Goal: Browse casually

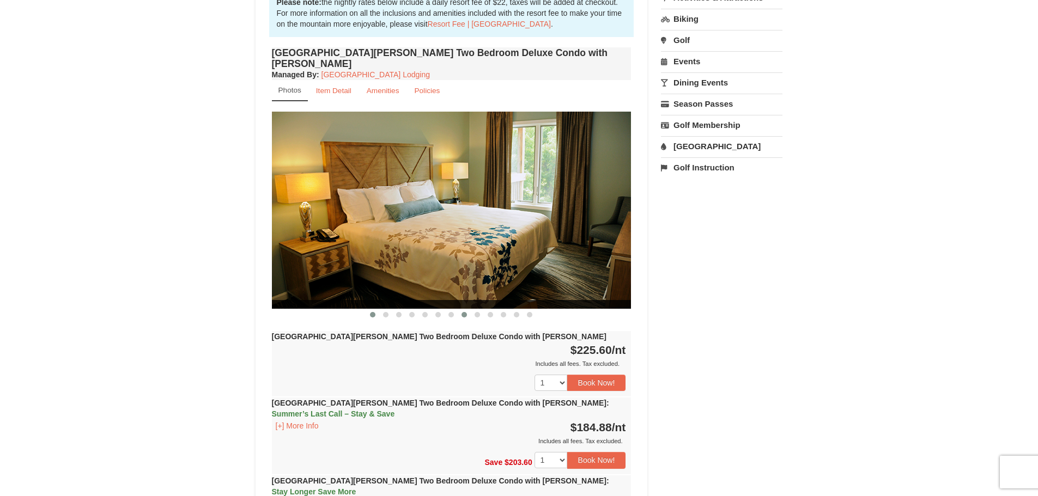
scroll to position [327, 0]
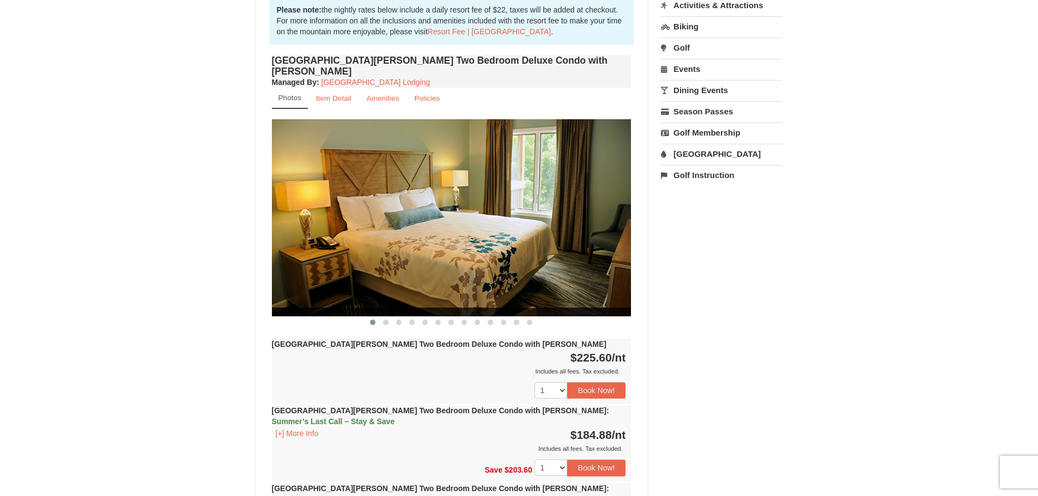
click at [461, 234] on img at bounding box center [452, 217] width 360 height 197
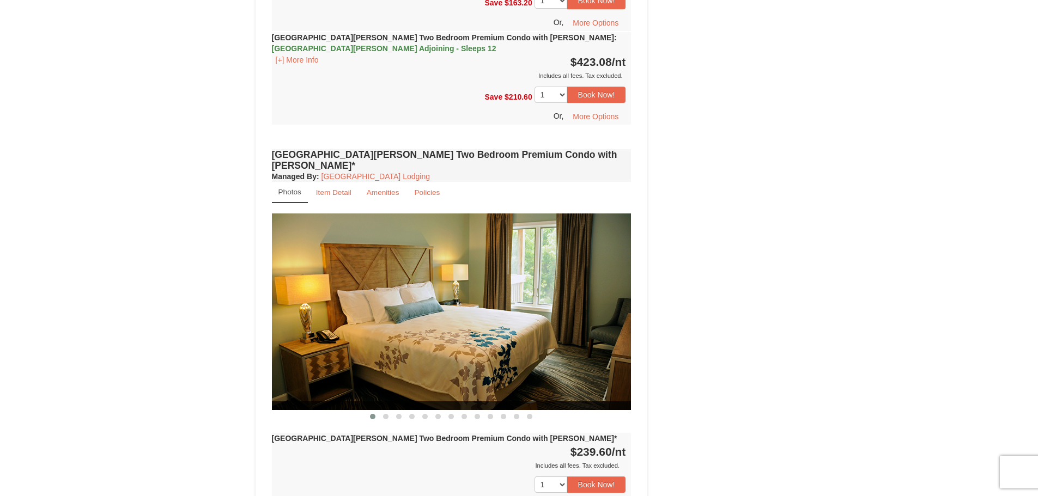
scroll to position [2070, 0]
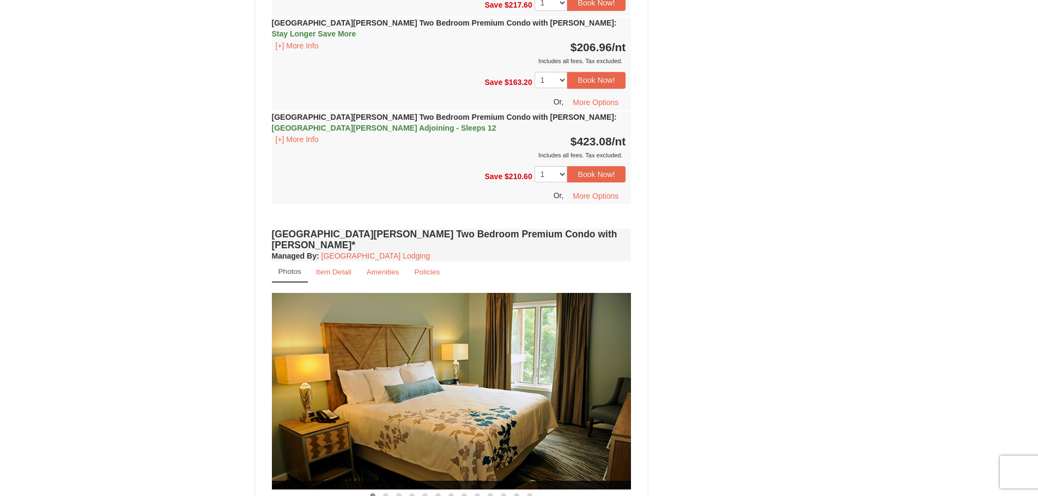
click at [596, 293] on img at bounding box center [452, 391] width 360 height 197
click at [495, 293] on img at bounding box center [452, 391] width 360 height 197
drag, startPoint x: 452, startPoint y: 339, endPoint x: 312, endPoint y: 301, distance: 145.8
click at [312, 301] on img at bounding box center [452, 391] width 360 height 197
click at [387, 494] on span at bounding box center [385, 496] width 5 height 5
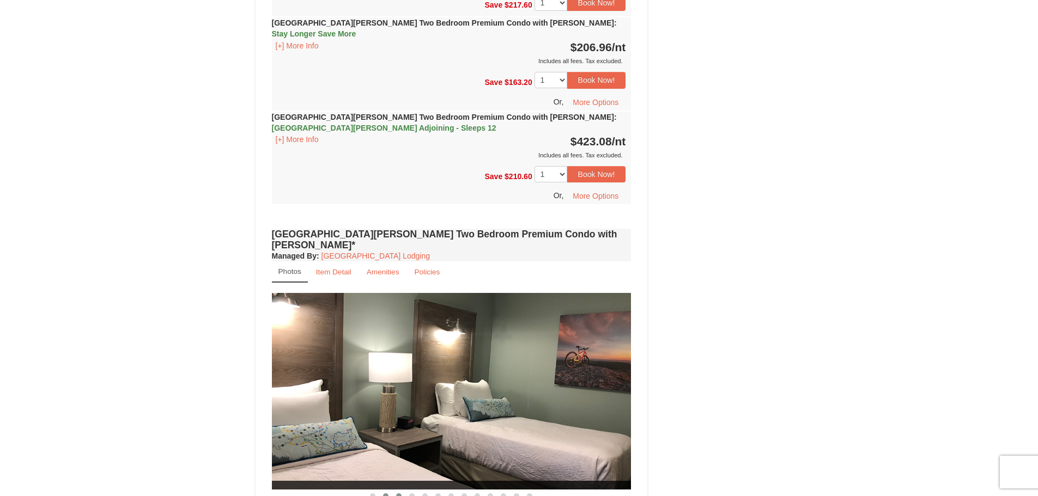
click at [399, 494] on span at bounding box center [398, 496] width 5 height 5
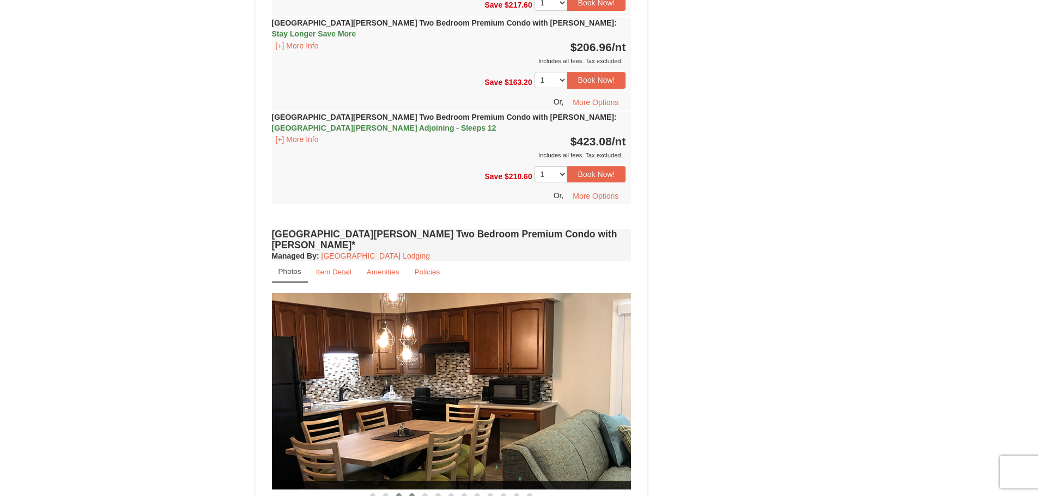
click at [408, 491] on button at bounding box center [411, 496] width 13 height 11
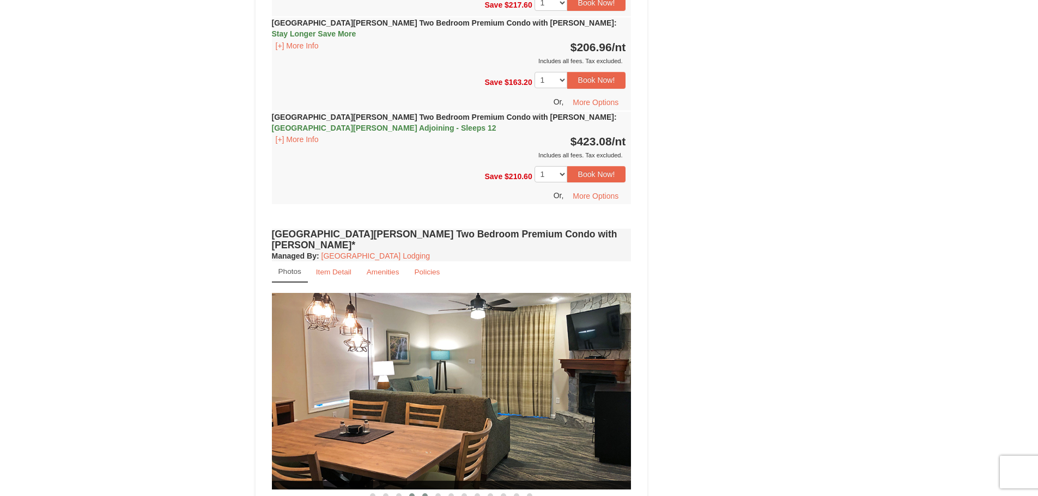
click at [423, 494] on span at bounding box center [424, 496] width 5 height 5
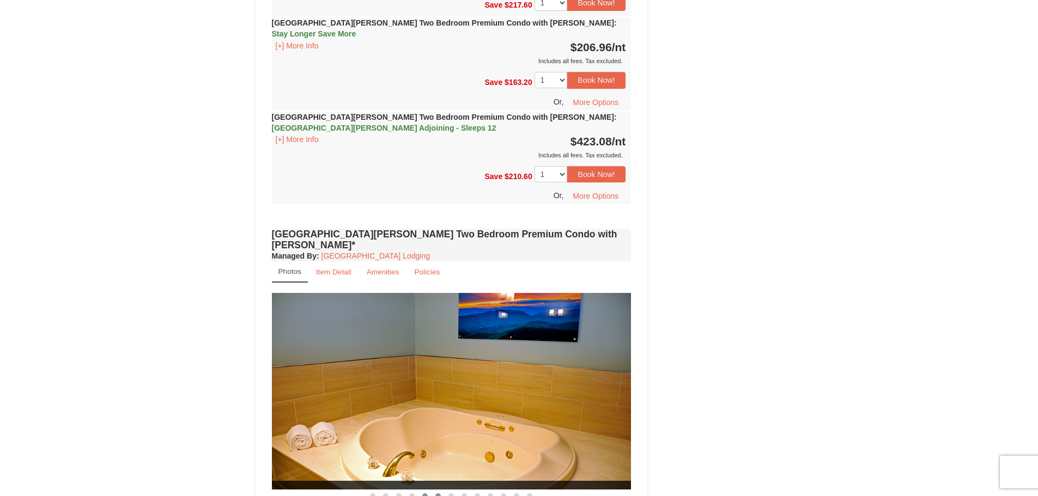
click at [440, 494] on span at bounding box center [437, 496] width 5 height 5
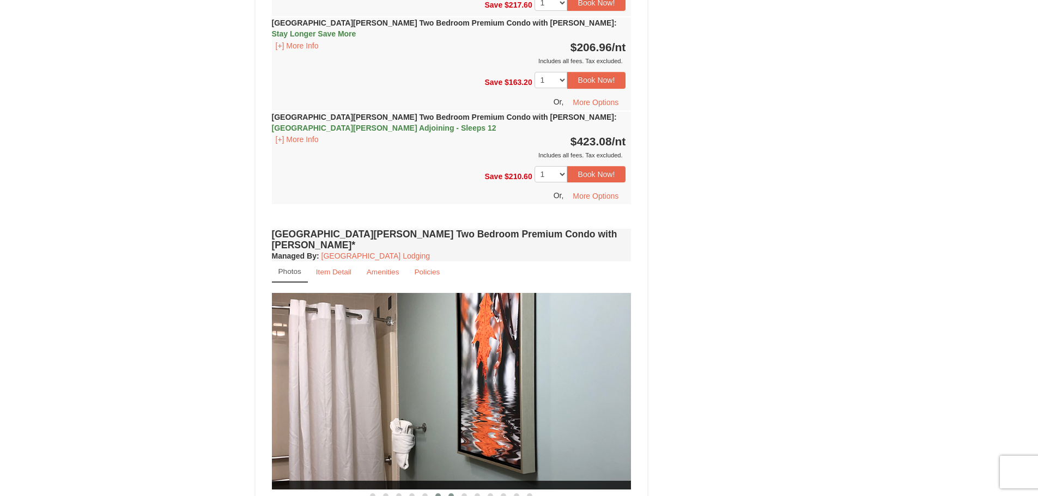
click at [449, 494] on span at bounding box center [450, 496] width 5 height 5
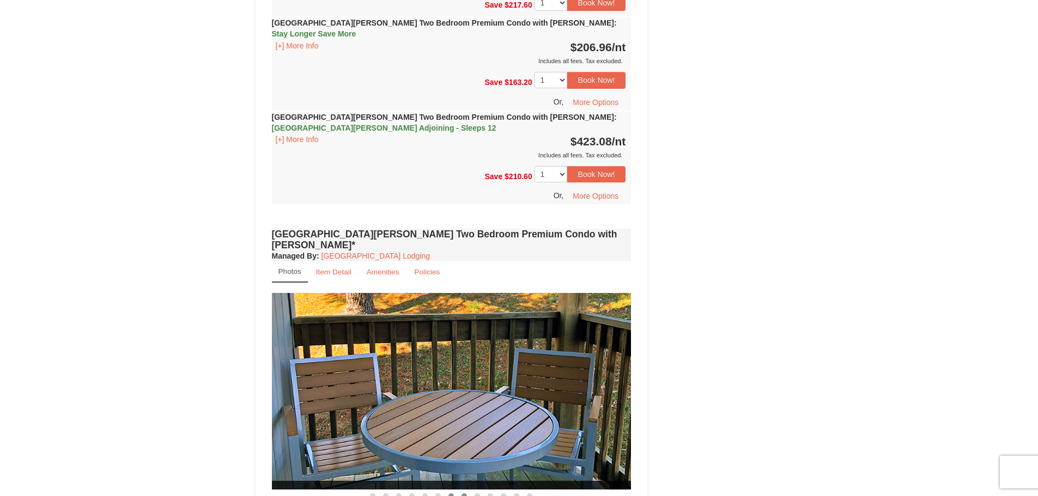
click at [461, 494] on span at bounding box center [463, 496] width 5 height 5
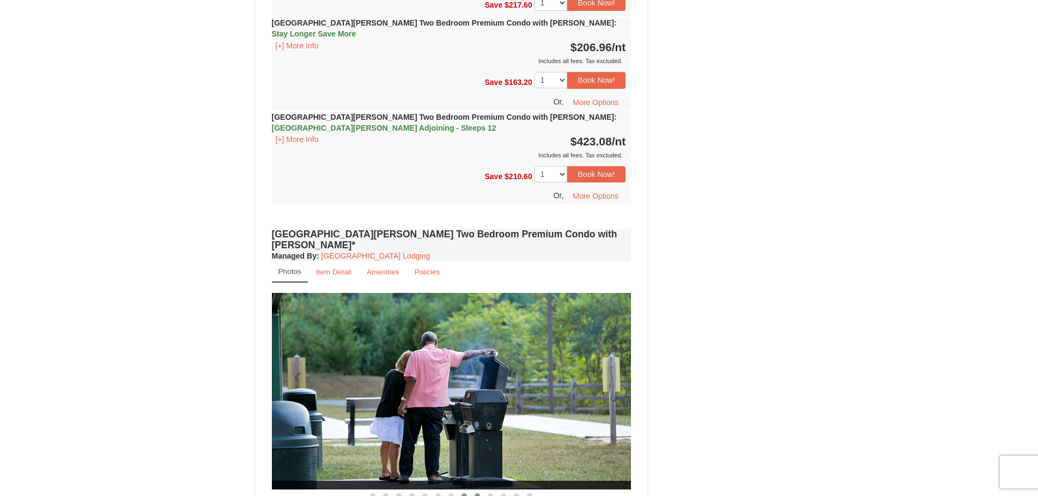
click at [478, 494] on span at bounding box center [477, 496] width 5 height 5
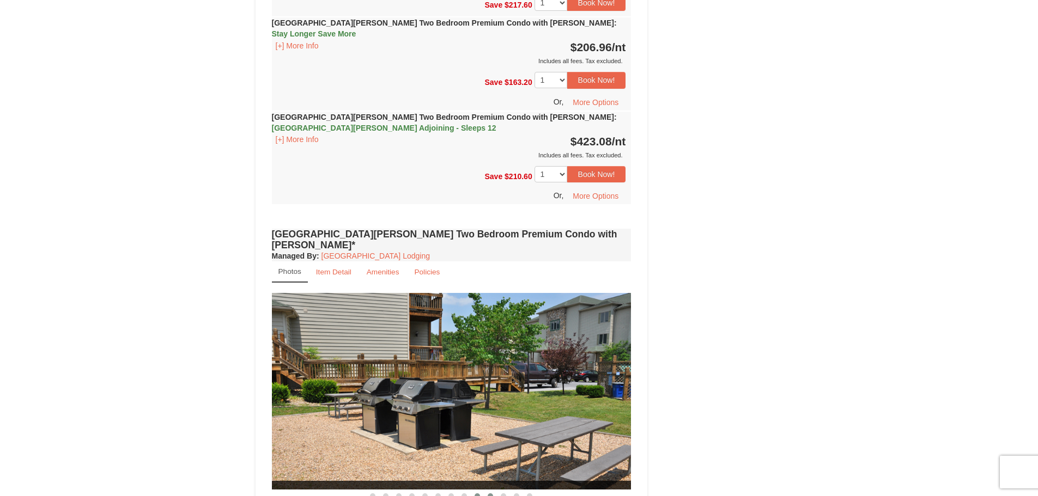
click at [488, 494] on span at bounding box center [490, 496] width 5 height 5
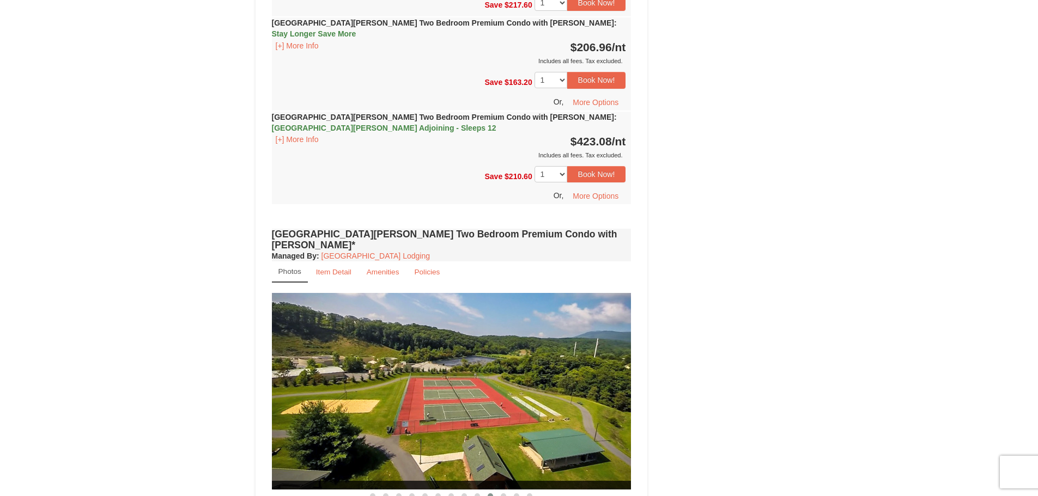
click at [488, 494] on span at bounding box center [490, 496] width 5 height 5
click at [497, 491] on button at bounding box center [503, 496] width 13 height 11
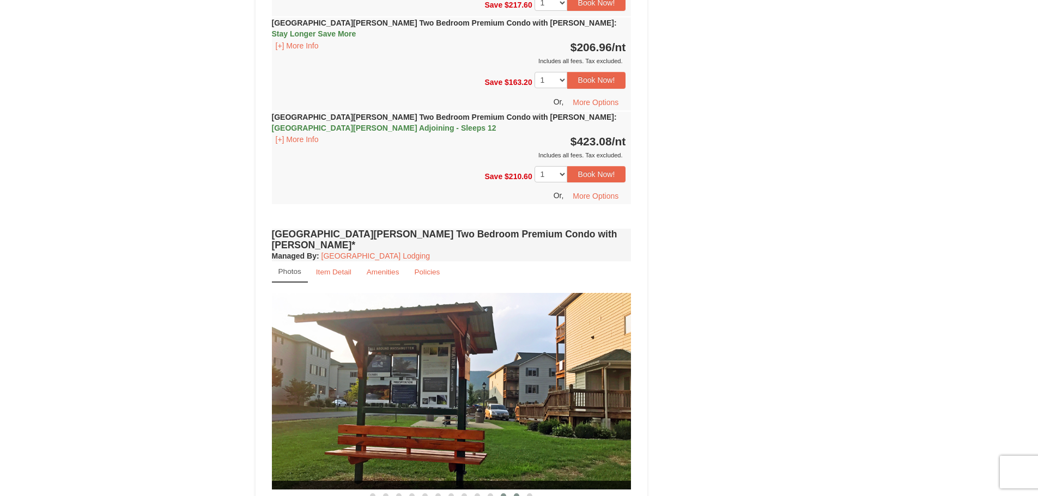
click at [515, 491] on button at bounding box center [516, 496] width 13 height 11
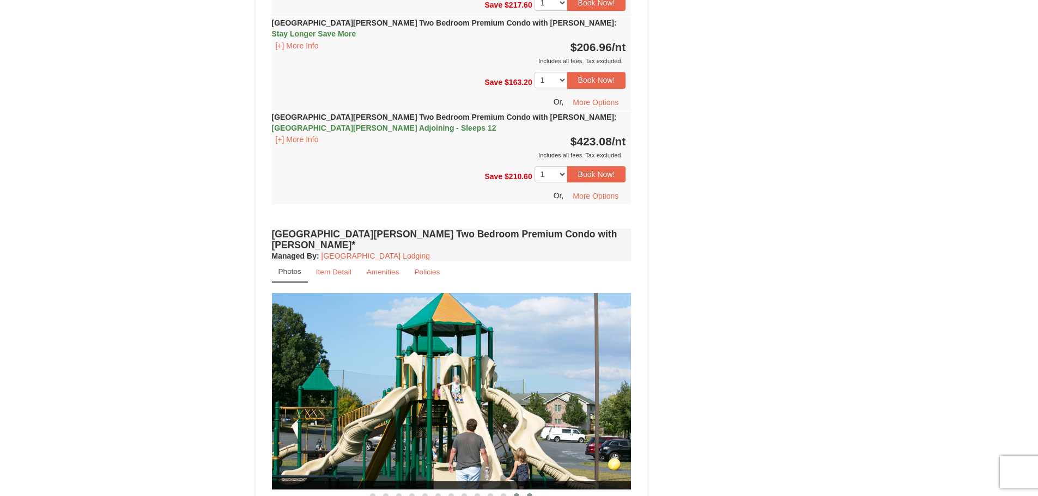
click at [530, 494] on span at bounding box center [529, 496] width 5 height 5
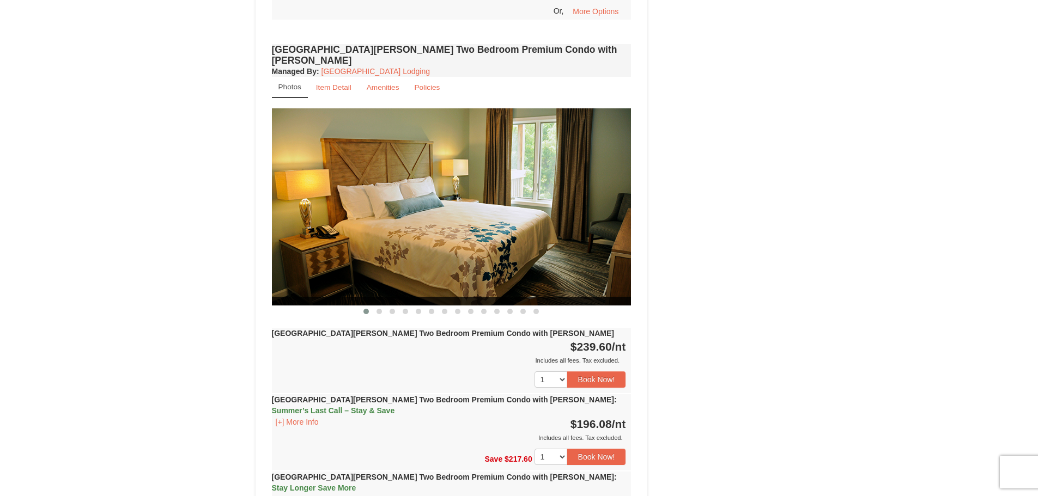
scroll to position [1634, 0]
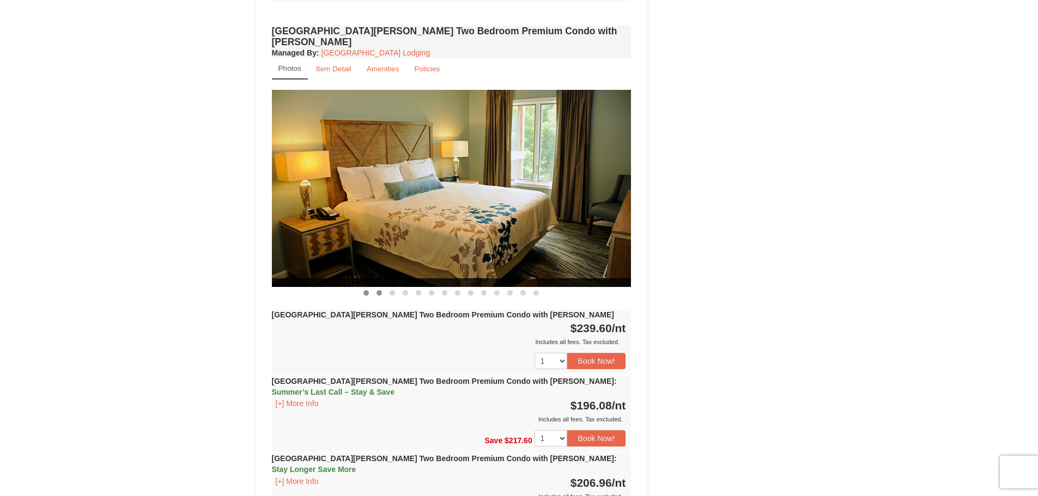
click at [379, 288] on button at bounding box center [379, 293] width 13 height 11
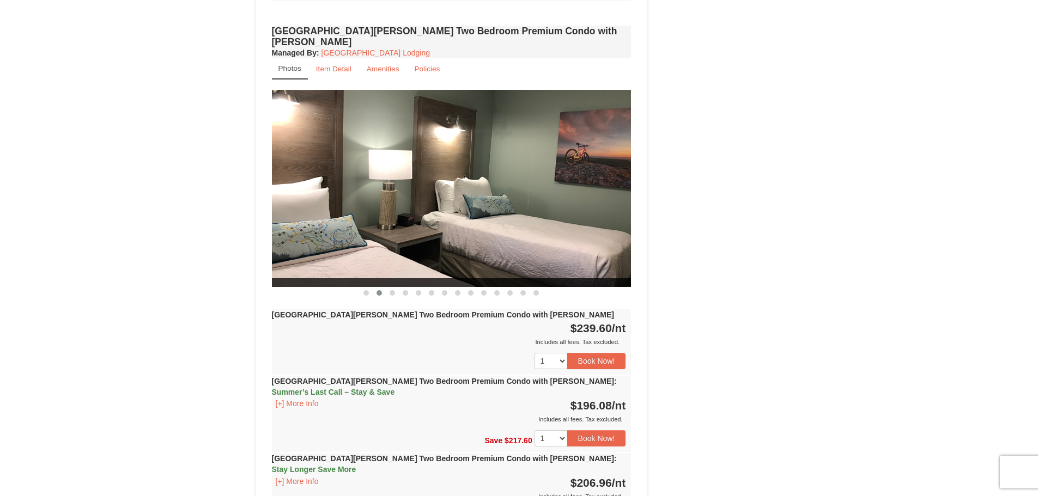
click at [330, 174] on img at bounding box center [452, 188] width 360 height 197
click at [392, 288] on button at bounding box center [392, 293] width 13 height 11
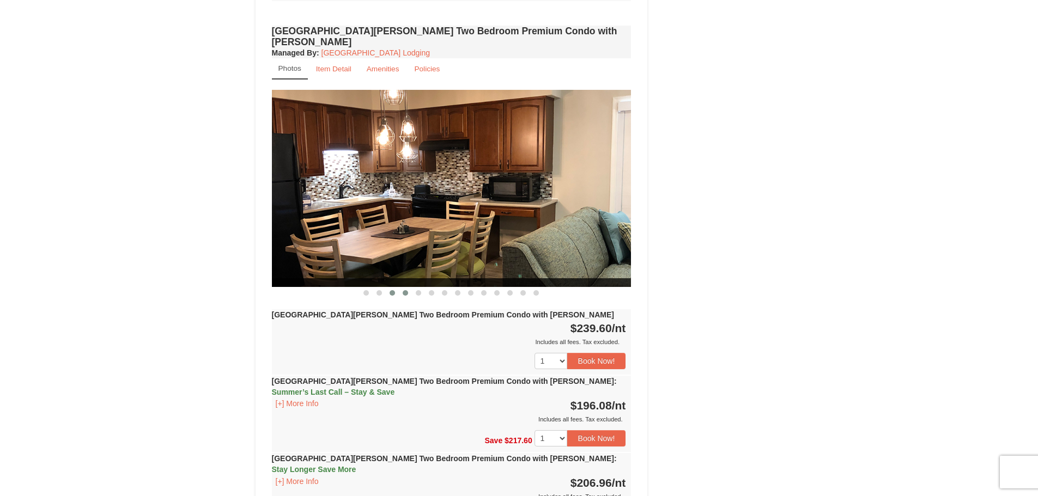
click at [405, 290] on span at bounding box center [405, 292] width 5 height 5
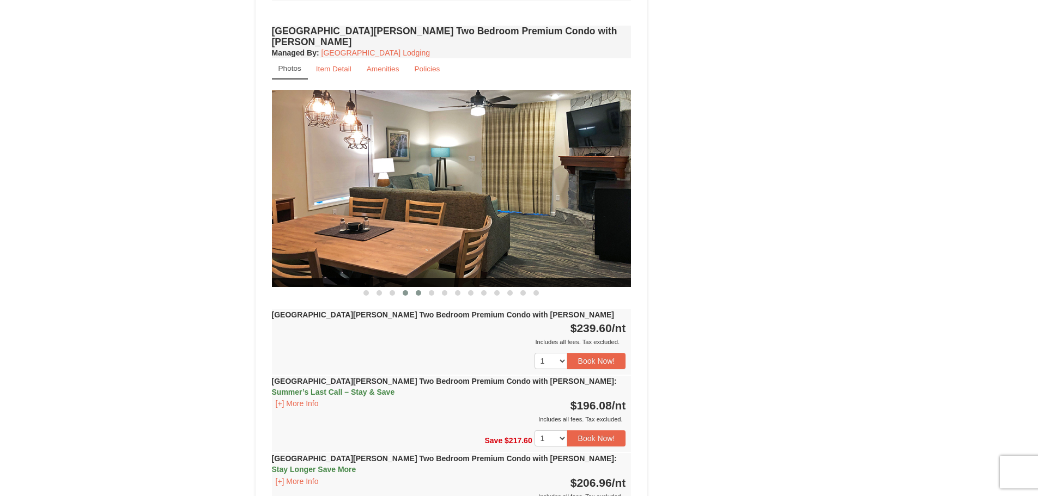
click at [415, 288] on button at bounding box center [418, 293] width 13 height 11
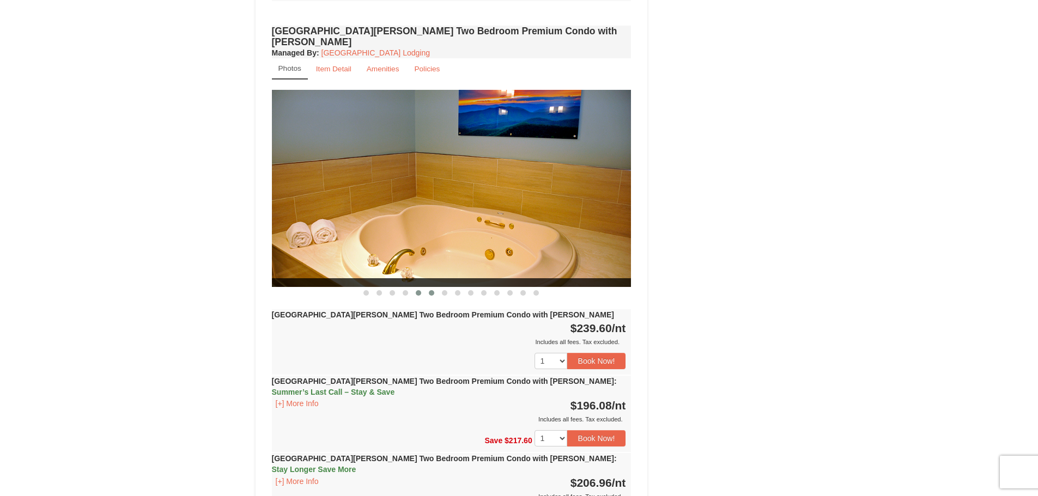
click at [427, 288] on button at bounding box center [431, 293] width 13 height 11
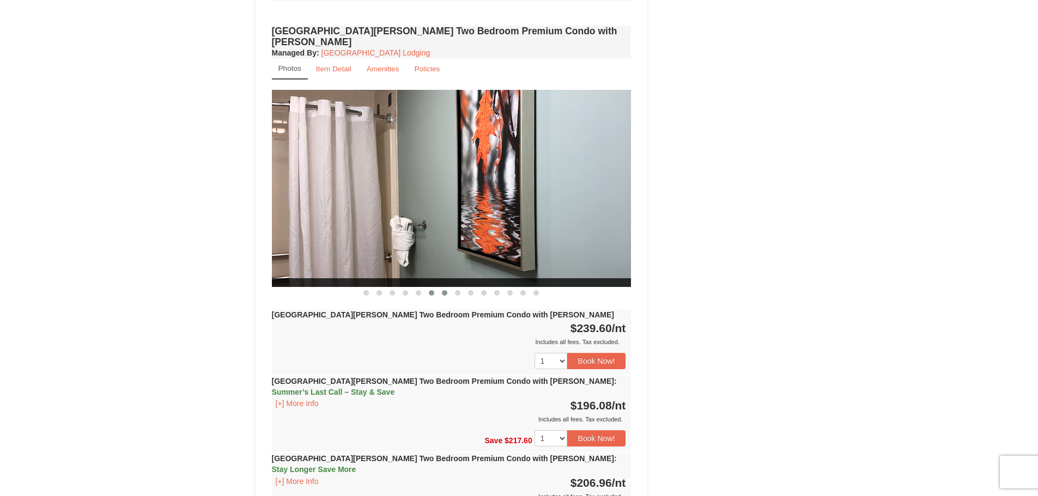
click at [443, 290] on span at bounding box center [444, 292] width 5 height 5
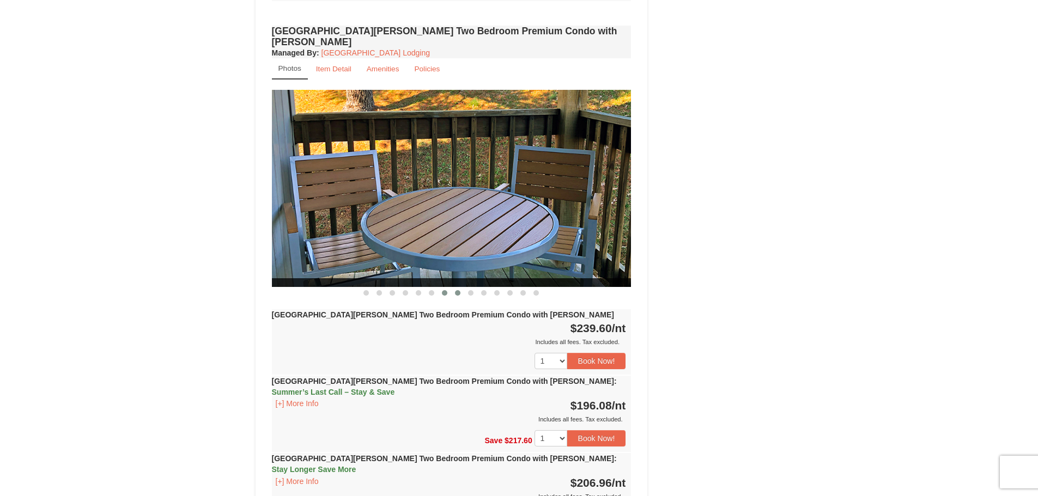
click at [457, 290] on span at bounding box center [457, 292] width 5 height 5
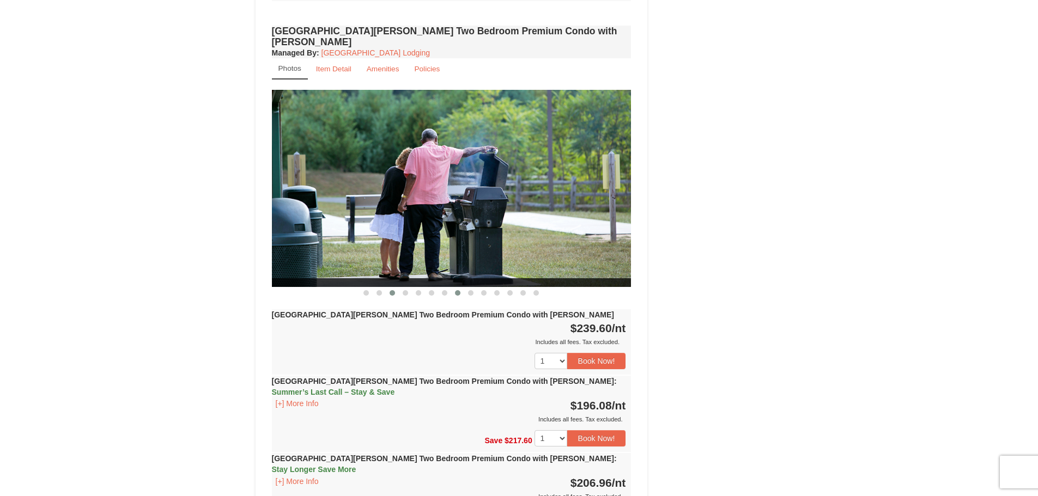
click at [393, 290] on span at bounding box center [392, 292] width 5 height 5
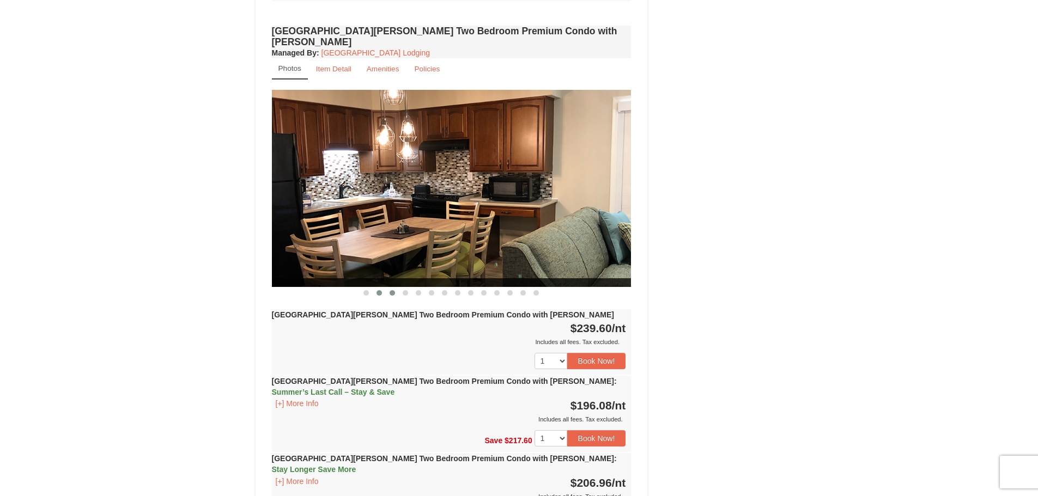
click at [385, 288] on button at bounding box center [379, 293] width 13 height 11
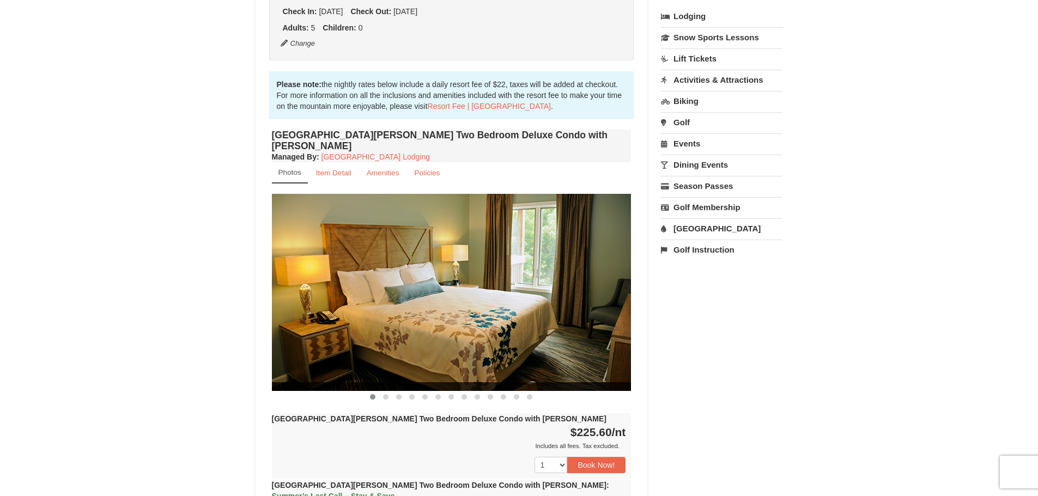
scroll to position [218, 0]
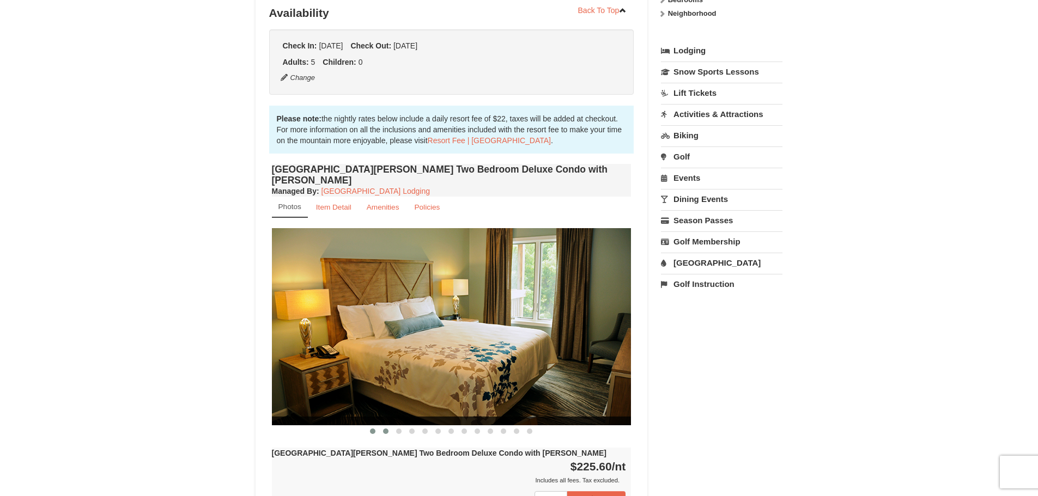
click at [386, 429] on span at bounding box center [385, 431] width 5 height 5
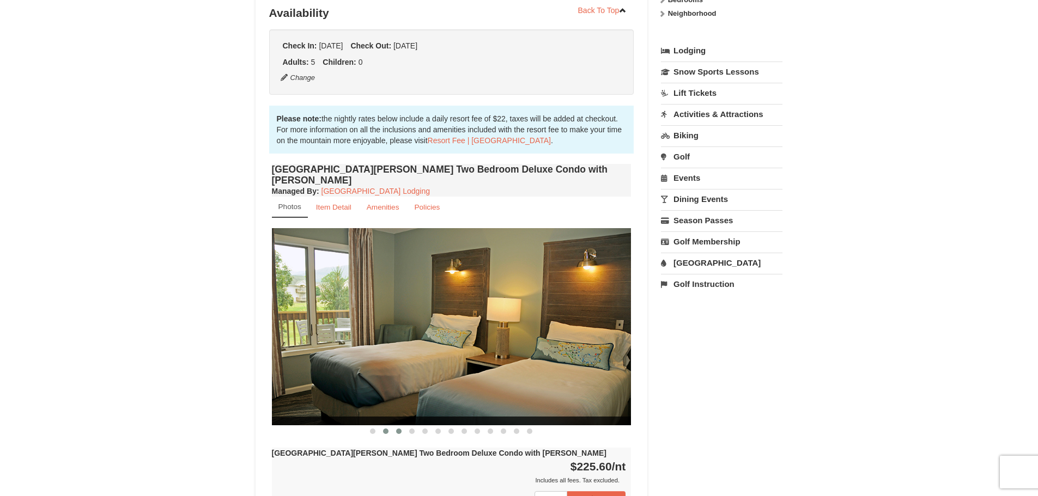
click at [400, 429] on span at bounding box center [398, 431] width 5 height 5
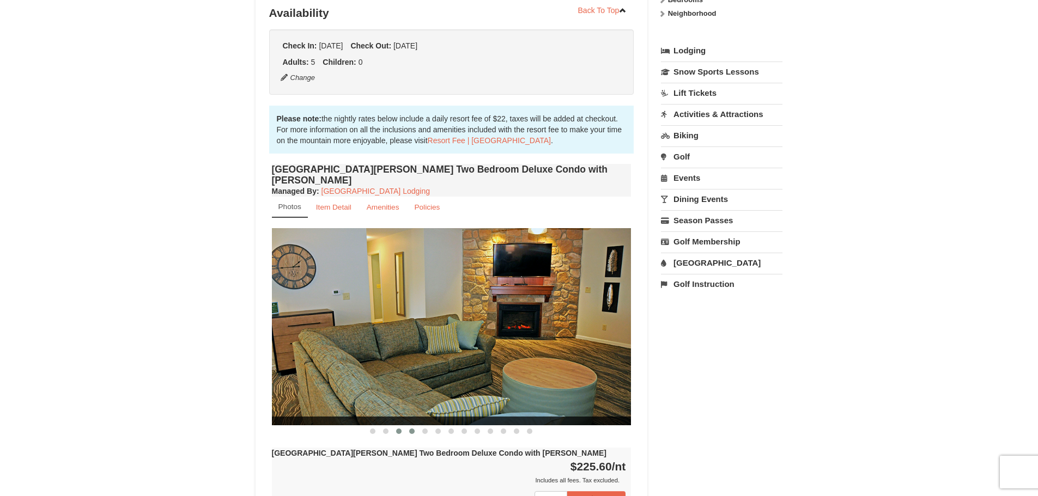
click at [412, 429] on span at bounding box center [411, 431] width 5 height 5
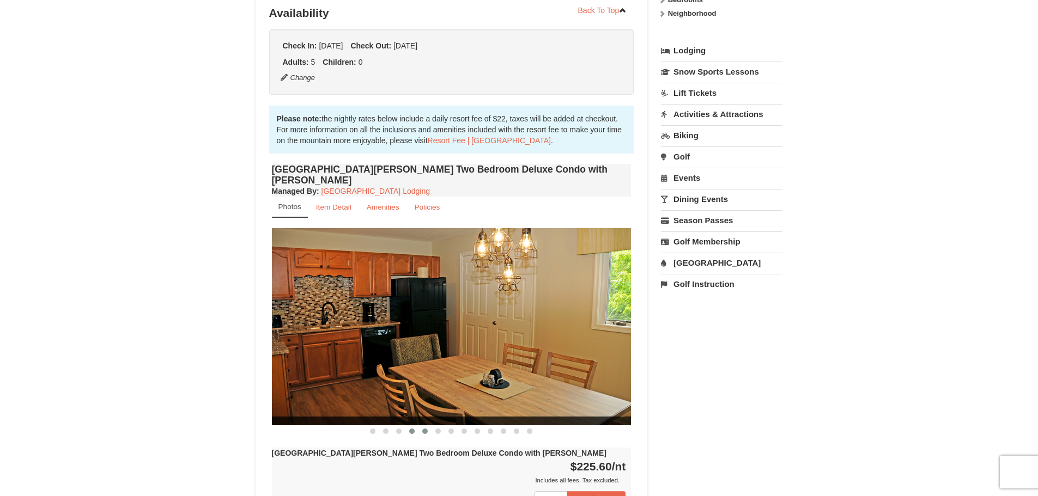
click at [423, 429] on span at bounding box center [424, 431] width 5 height 5
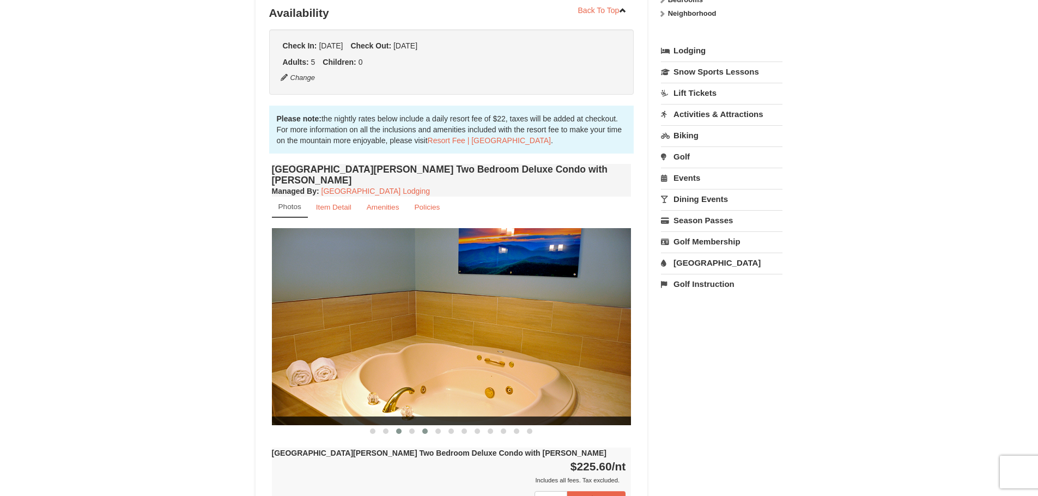
click at [398, 429] on span at bounding box center [398, 431] width 5 height 5
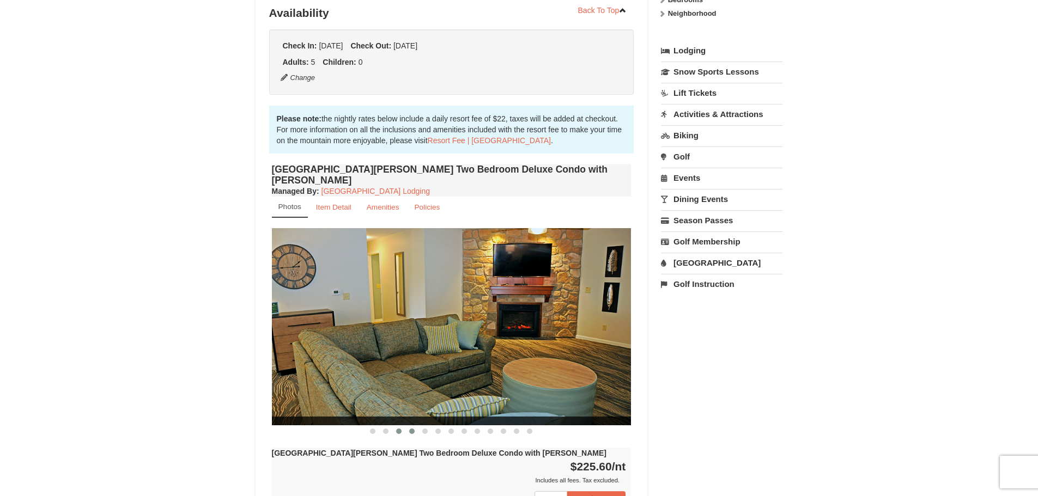
click at [409, 429] on span at bounding box center [411, 431] width 5 height 5
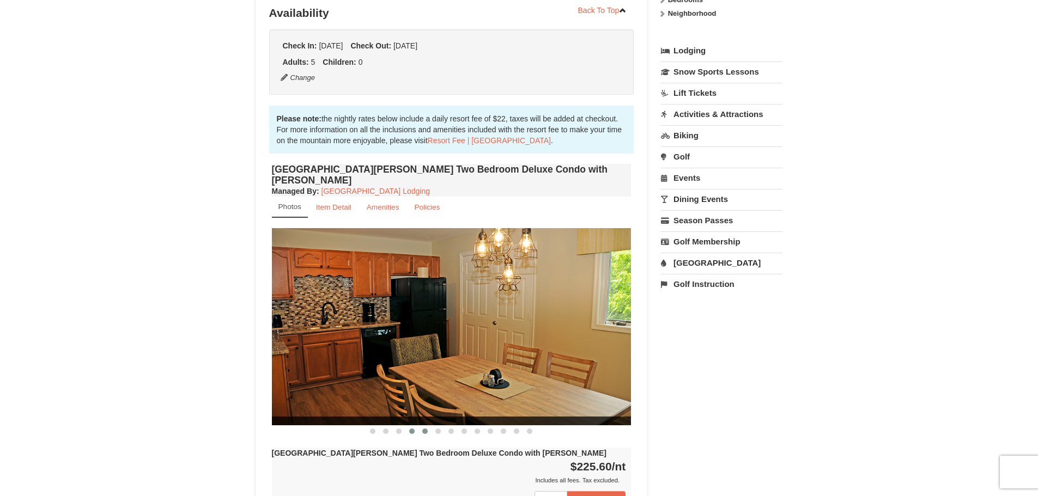
click at [424, 429] on span at bounding box center [424, 431] width 5 height 5
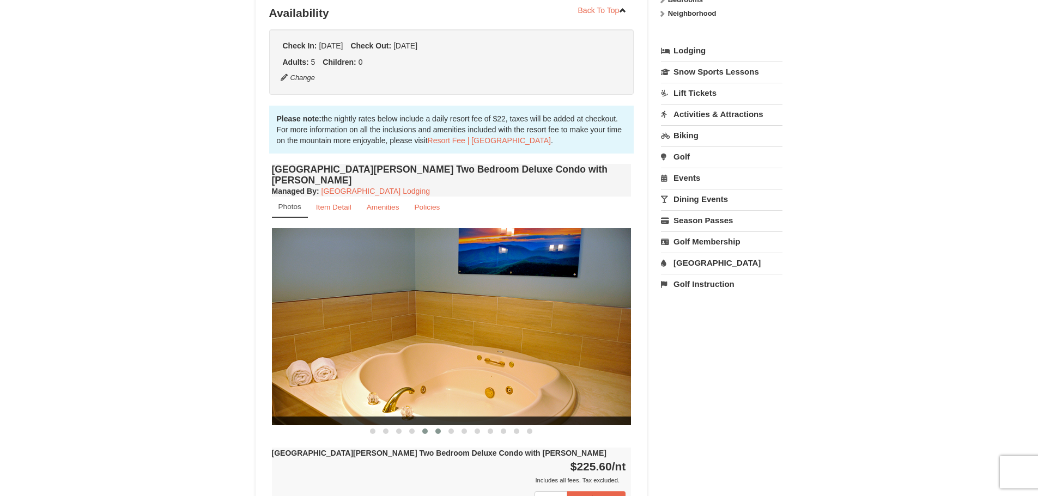
click at [434, 426] on button at bounding box center [437, 431] width 13 height 11
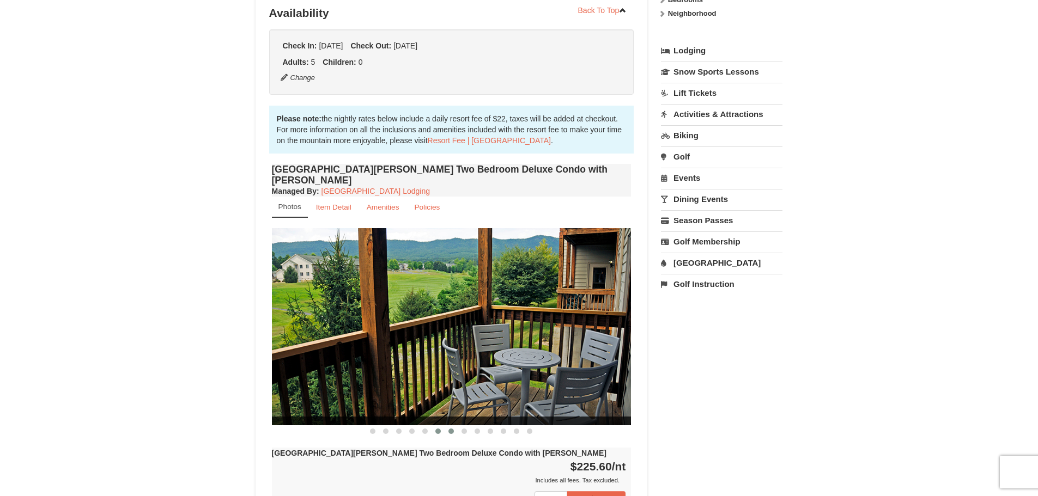
click at [448, 429] on span at bounding box center [450, 431] width 5 height 5
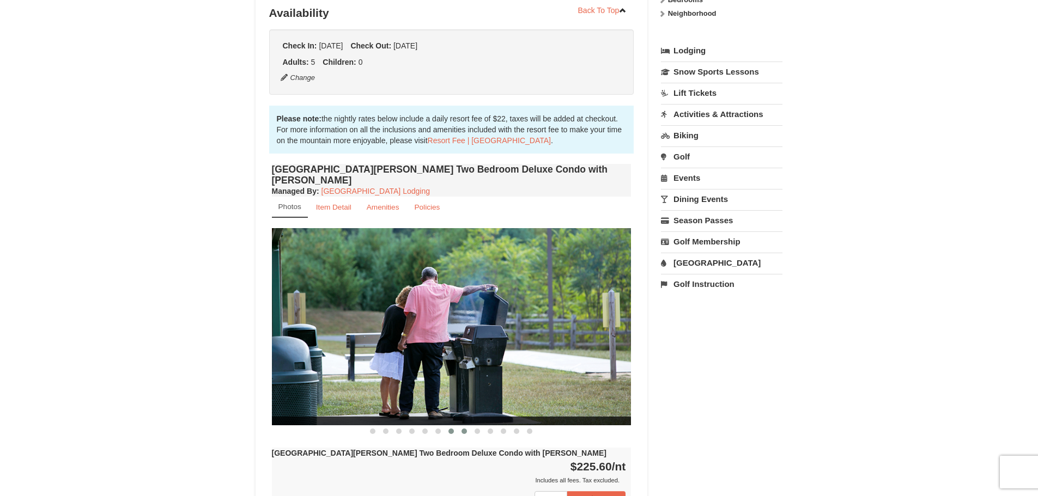
click at [461, 426] on button at bounding box center [464, 431] width 13 height 11
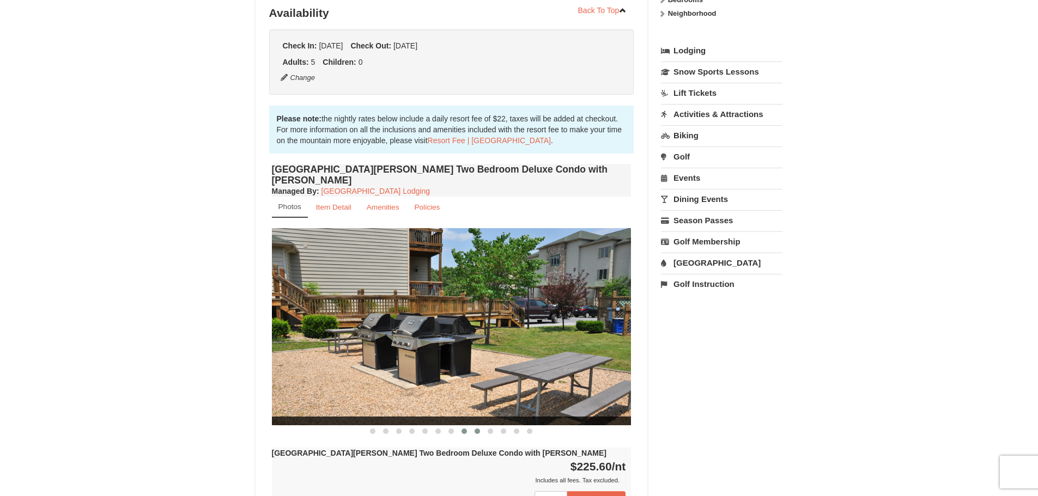
click at [478, 429] on span at bounding box center [477, 431] width 5 height 5
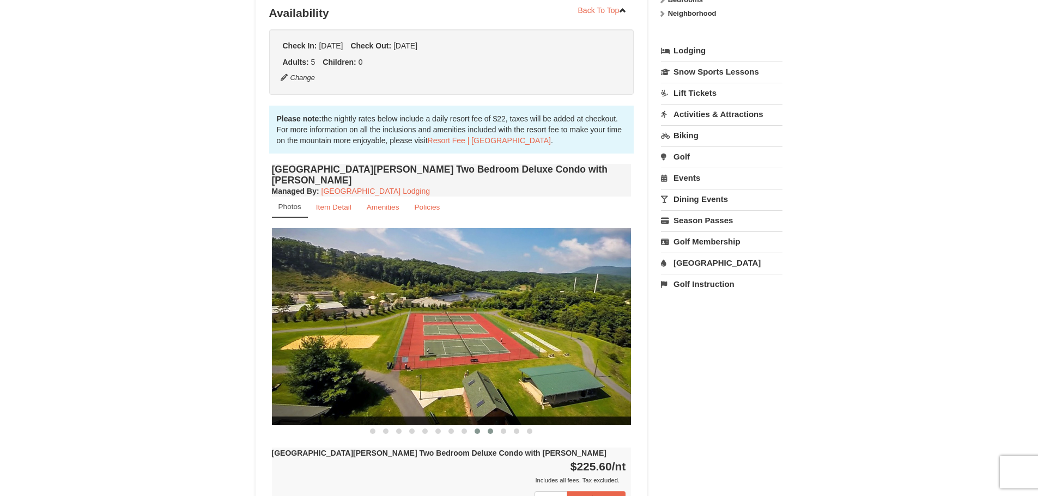
click at [488, 429] on span at bounding box center [490, 431] width 5 height 5
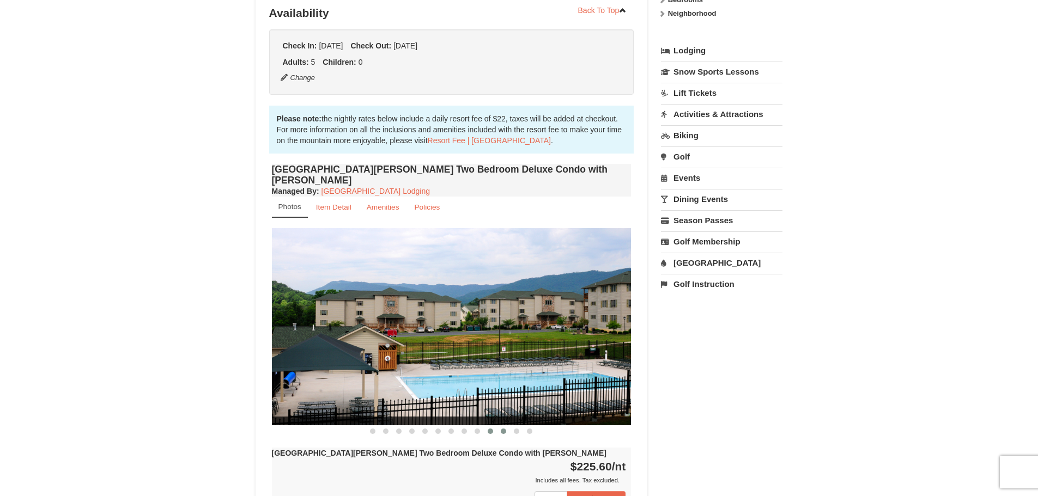
click at [499, 426] on button at bounding box center [503, 431] width 13 height 11
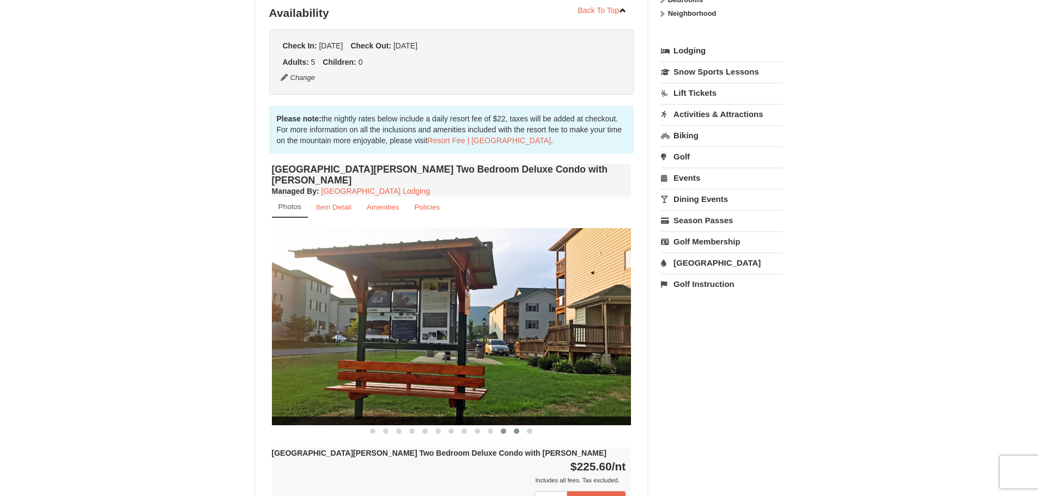
click at [514, 429] on span at bounding box center [516, 431] width 5 height 5
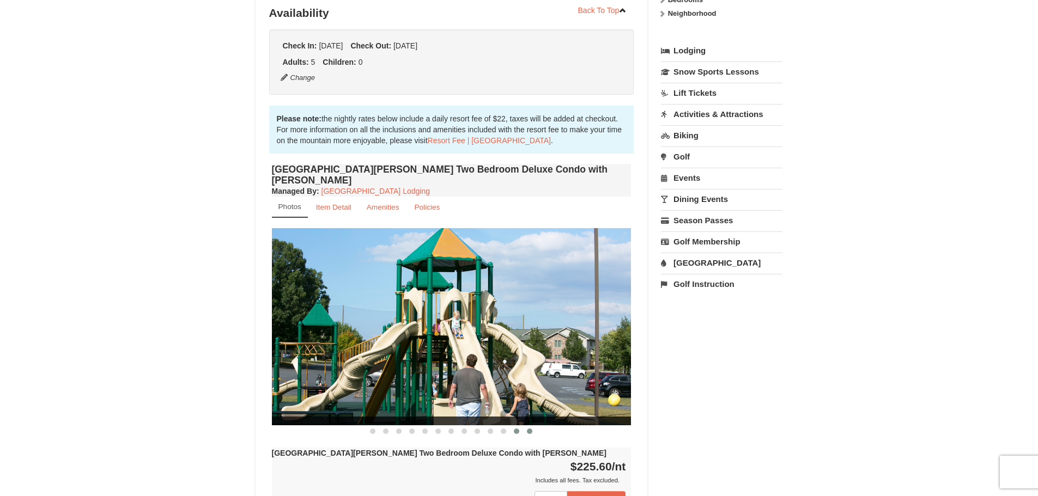
click at [526, 426] on button at bounding box center [529, 431] width 13 height 11
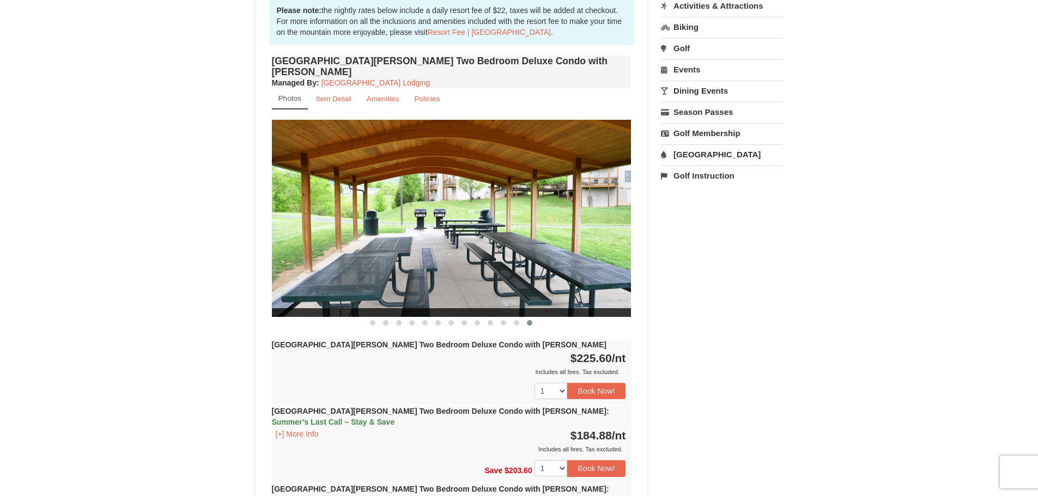
scroll to position [327, 0]
